Goal: Task Accomplishment & Management: Use online tool/utility

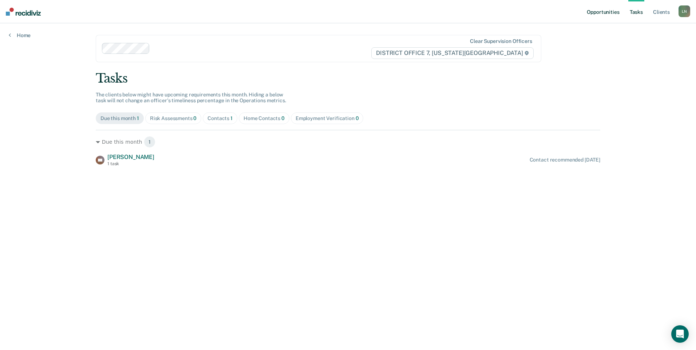
click at [614, 12] on link "Opportunities" at bounding box center [602, 11] width 35 height 23
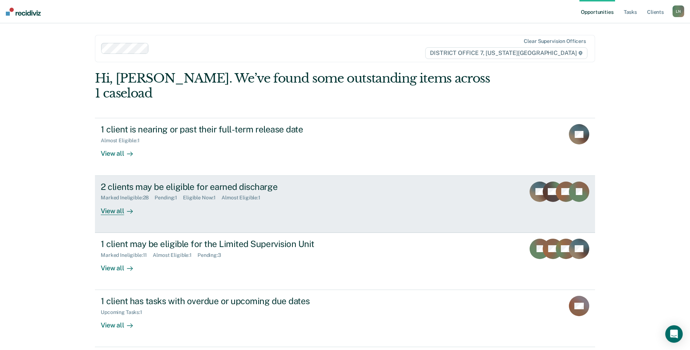
click at [185, 182] on div "2 clients may be eligible for earned discharge" at bounding box center [229, 187] width 256 height 11
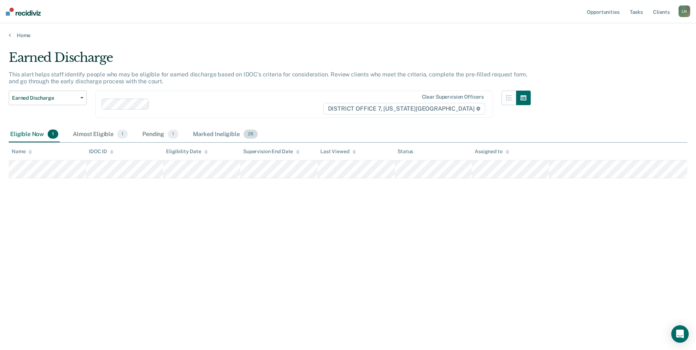
click at [218, 136] on div "Marked Ineligible 28" at bounding box center [224, 135] width 67 height 16
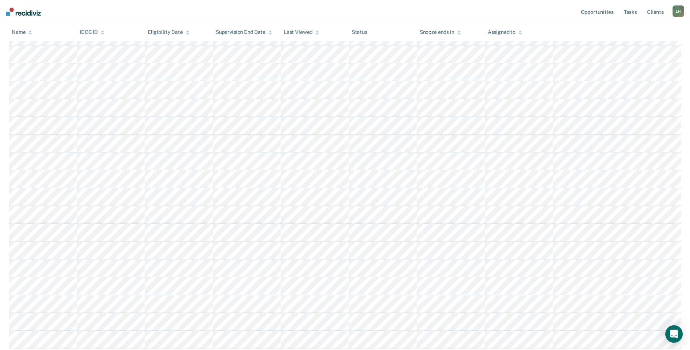
scroll to position [328, 0]
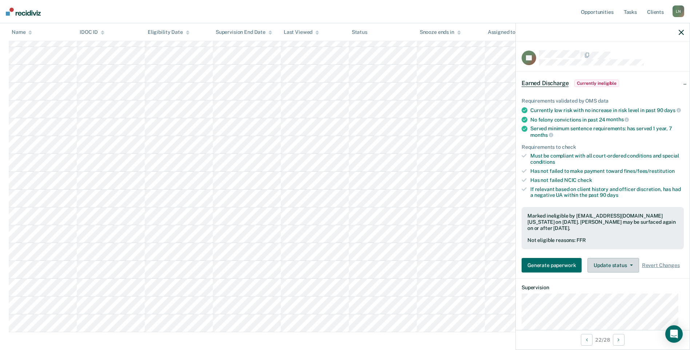
click at [603, 270] on button "Update status" at bounding box center [613, 265] width 51 height 15
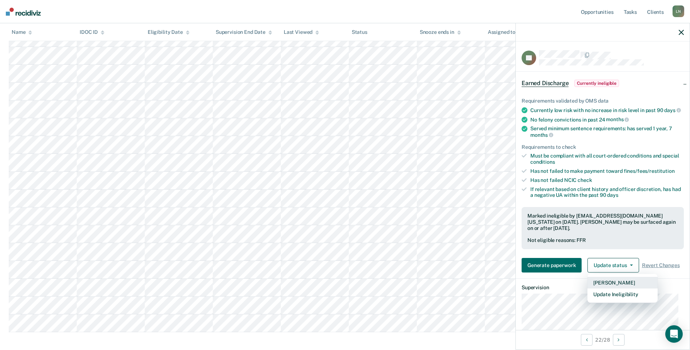
click at [603, 288] on button "[PERSON_NAME]" at bounding box center [623, 283] width 70 height 12
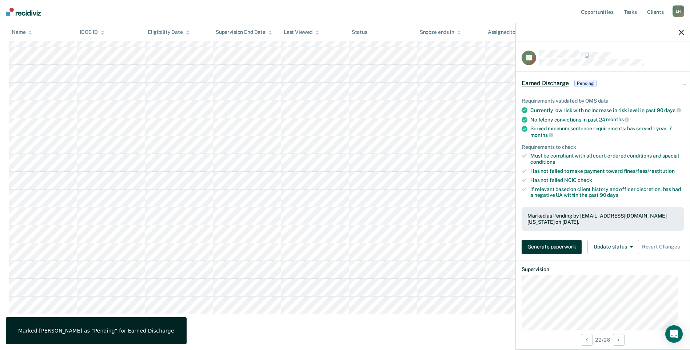
click at [551, 254] on button "Generate paperwork" at bounding box center [552, 247] width 60 height 15
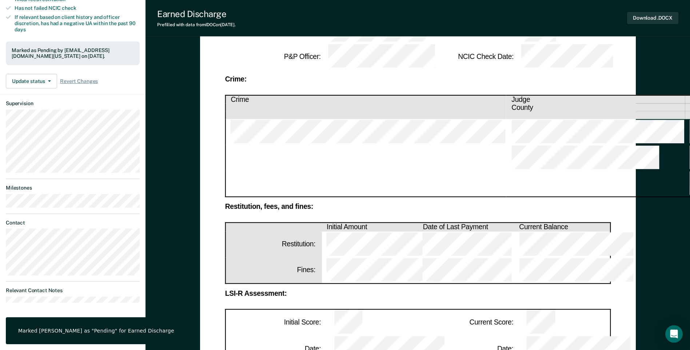
scroll to position [182, 0]
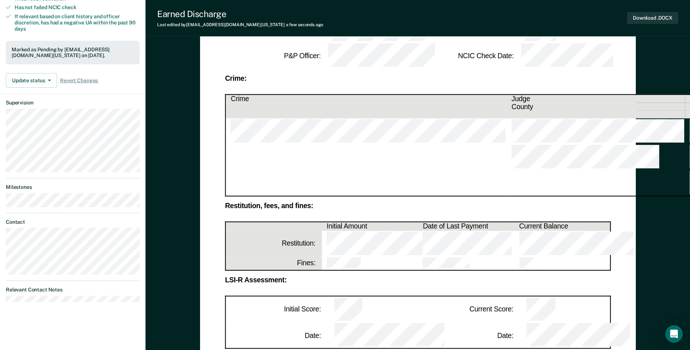
click at [428, 277] on div "LSI-R Assessment: Initial Score: Current Score: Date: Date:" at bounding box center [418, 313] width 386 height 72
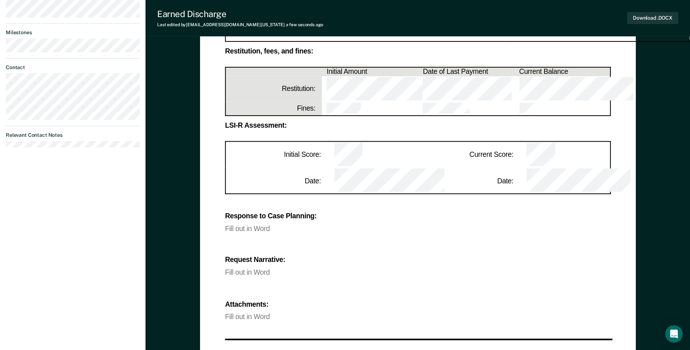
scroll to position [364, 0]
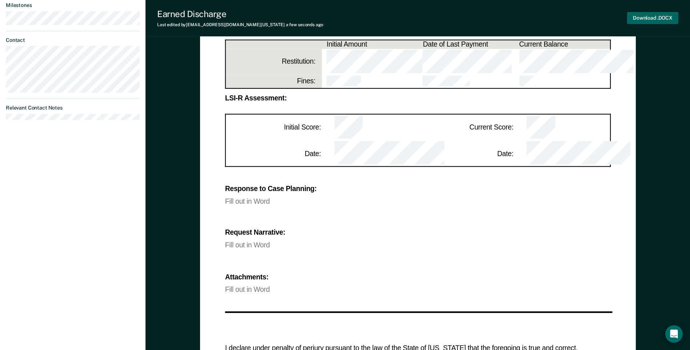
click at [647, 15] on button "Download .DOCX" at bounding box center [652, 18] width 51 height 12
